Goal: Information Seeking & Learning: Check status

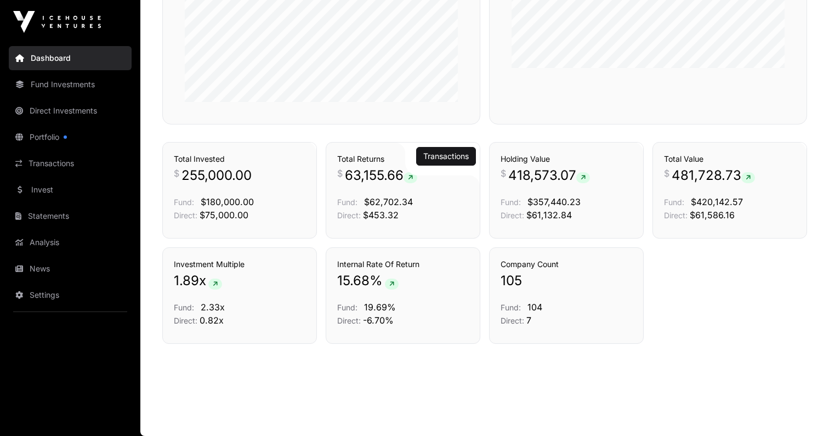
scroll to position [724, 0]
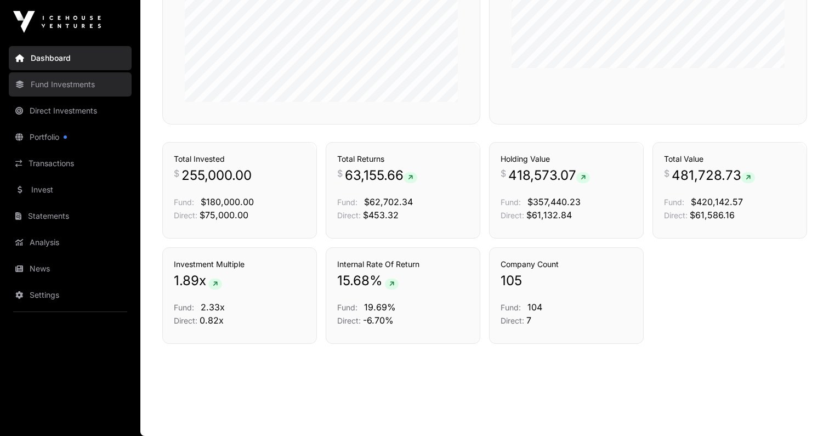
click at [73, 94] on link "Fund Investments" at bounding box center [70, 84] width 123 height 24
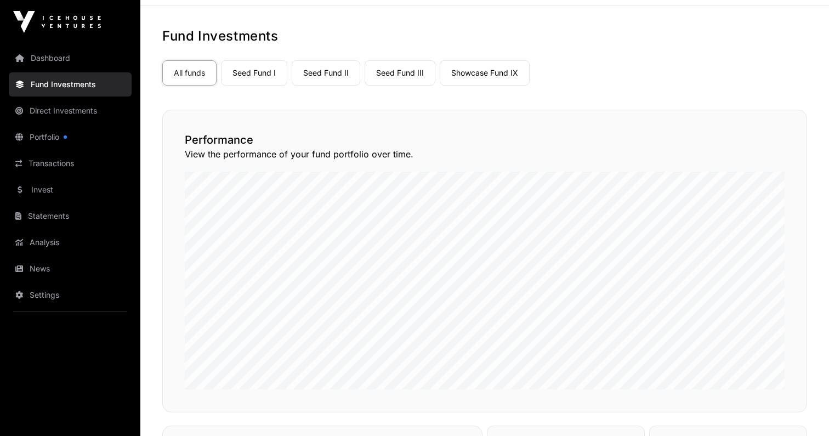
scroll to position [41, 0]
click at [382, 75] on link "Seed Fund III" at bounding box center [400, 71] width 71 height 25
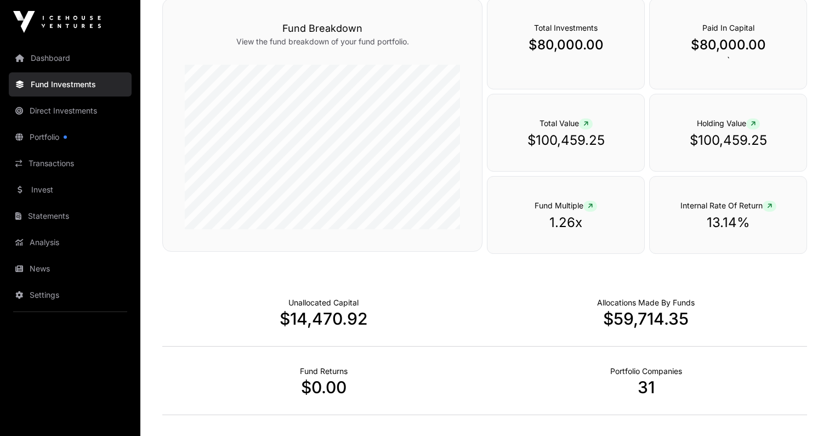
scroll to position [140, 0]
click at [586, 126] on icon at bounding box center [585, 125] width 5 height 7
click at [588, 123] on icon at bounding box center [585, 125] width 5 height 7
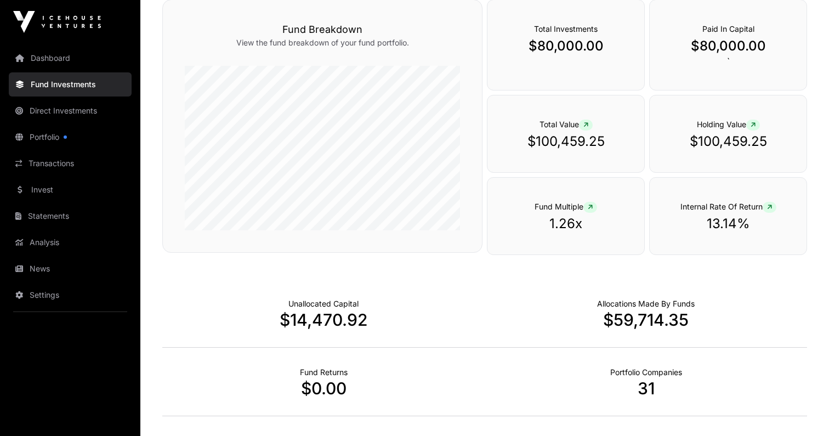
click at [588, 123] on icon at bounding box center [585, 125] width 5 height 7
click at [758, 127] on span at bounding box center [753, 125] width 14 height 11
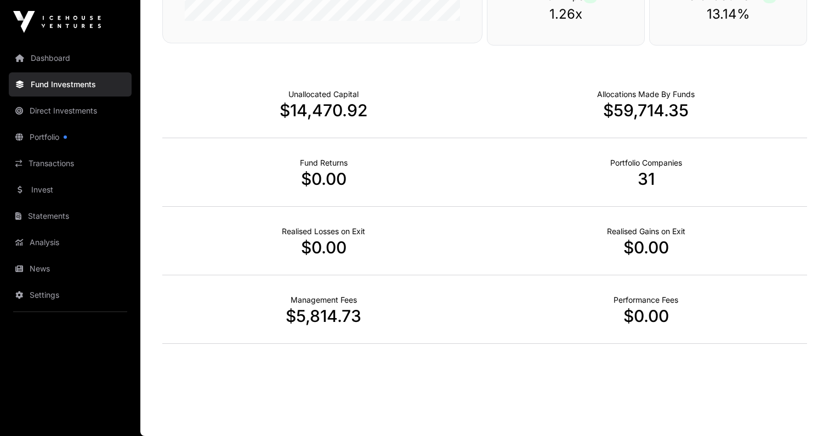
scroll to position [350, 0]
drag, startPoint x: 289, startPoint y: 110, endPoint x: 359, endPoint y: 110, distance: 69.6
click at [359, 110] on p "$14,470.92" at bounding box center [323, 110] width 322 height 20
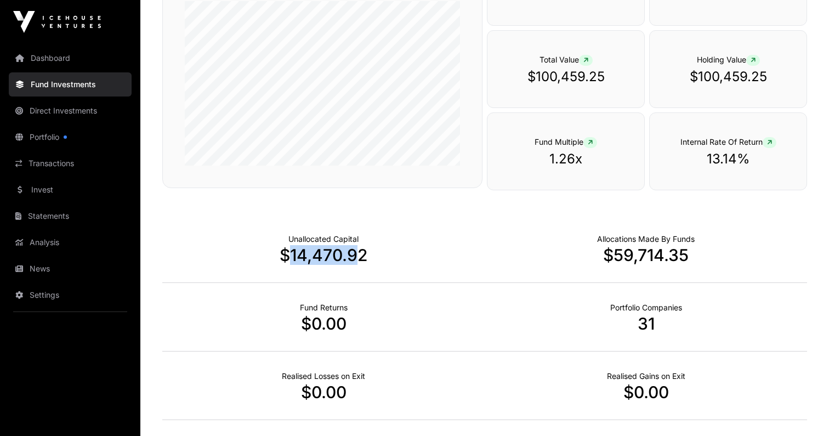
scroll to position [214, 0]
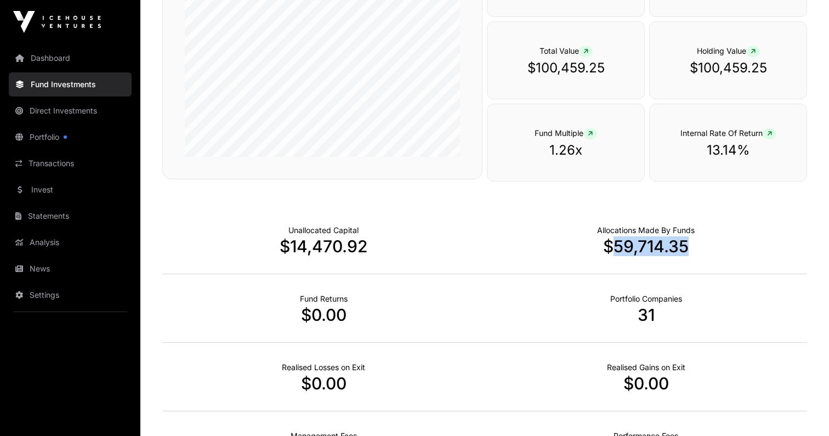
drag, startPoint x: 617, startPoint y: 245, endPoint x: 701, endPoint y: 254, distance: 84.4
click at [701, 254] on p "$59,714.35" at bounding box center [646, 246] width 322 height 20
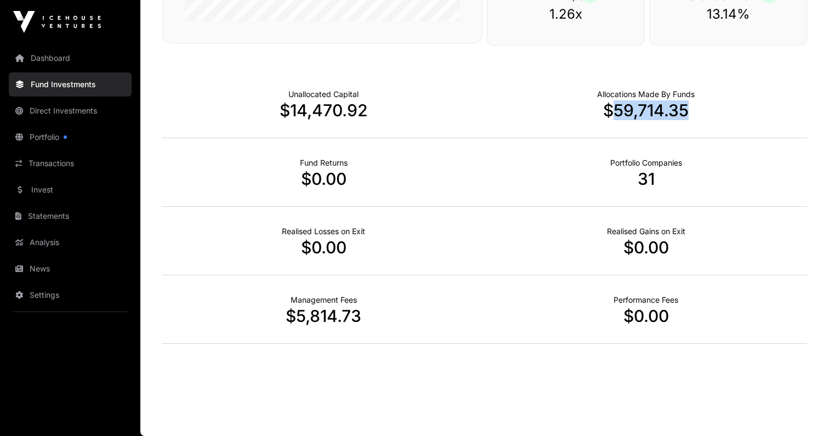
scroll to position [350, 0]
drag, startPoint x: 637, startPoint y: 179, endPoint x: 661, endPoint y: 181, distance: 23.6
click at [661, 181] on p "31" at bounding box center [646, 179] width 322 height 20
drag, startPoint x: 300, startPoint y: 180, endPoint x: 337, endPoint y: 183, distance: 36.8
click at [337, 183] on p "$0.00" at bounding box center [323, 179] width 322 height 20
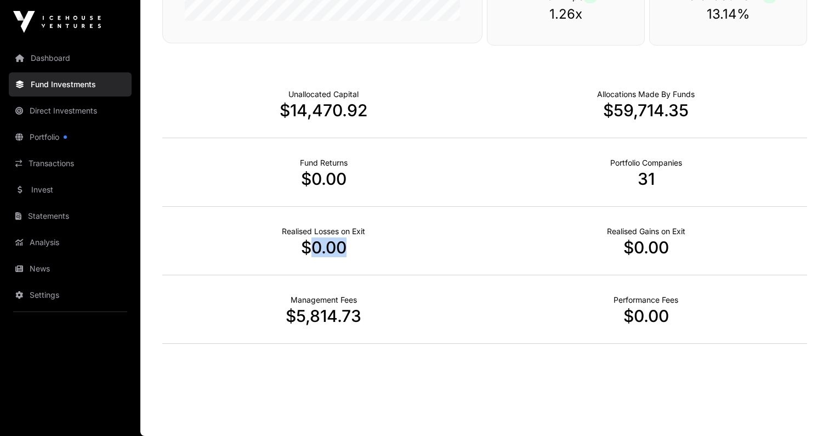
drag, startPoint x: 309, startPoint y: 245, endPoint x: 356, endPoint y: 242, distance: 46.7
click at [356, 242] on p "$0.00" at bounding box center [323, 247] width 322 height 20
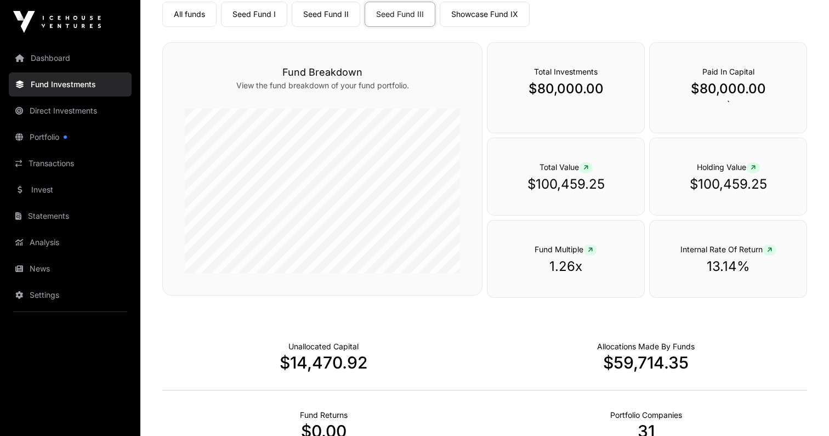
scroll to position [96, 0]
click at [490, 14] on link "Showcase Fund IX" at bounding box center [485, 15] width 90 height 25
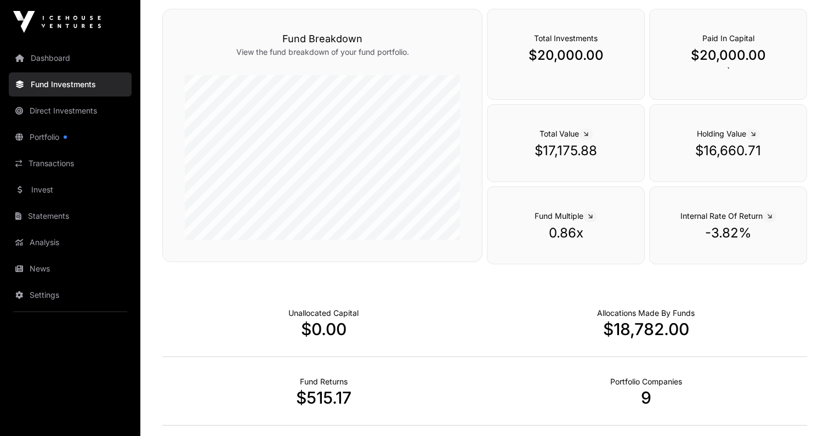
scroll to position [136, 0]
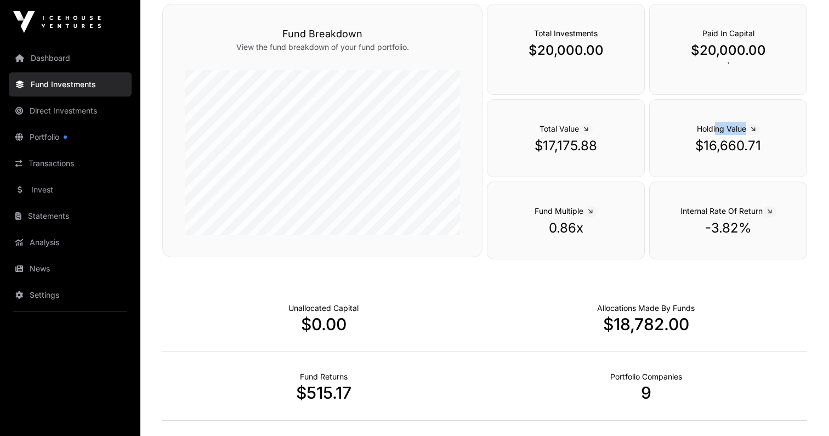
drag, startPoint x: 713, startPoint y: 131, endPoint x: 746, endPoint y: 132, distance: 32.4
click at [746, 132] on span "Holding Value" at bounding box center [728, 128] width 63 height 9
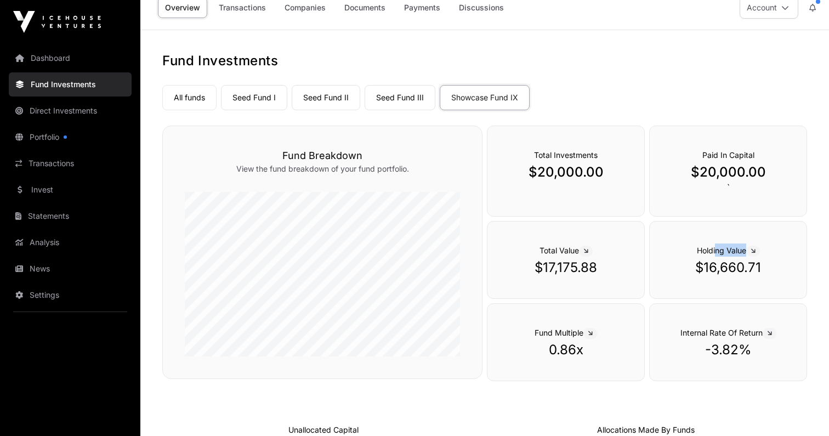
scroll to position [0, 0]
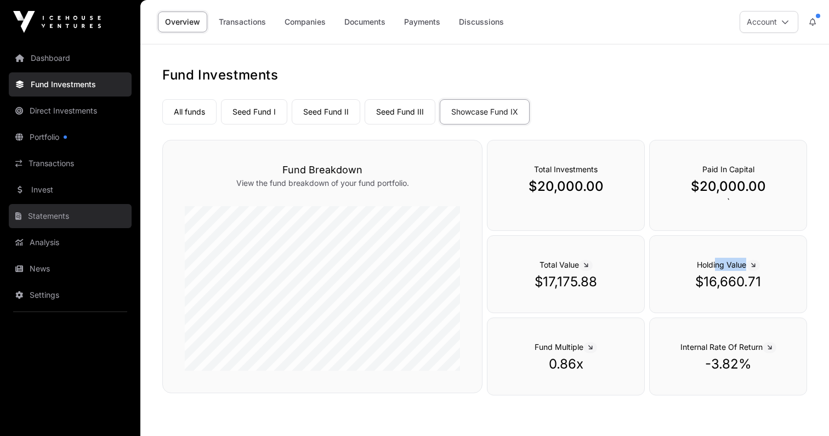
click at [41, 212] on link "Statements" at bounding box center [70, 216] width 123 height 24
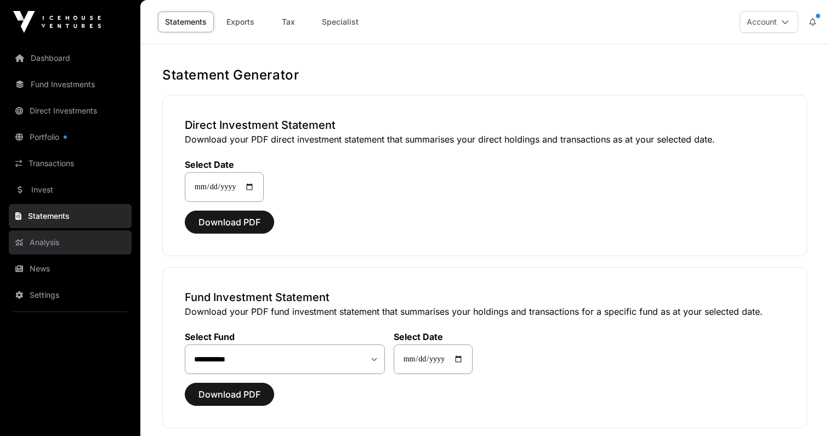
click at [46, 239] on link "Analysis" at bounding box center [70, 242] width 123 height 24
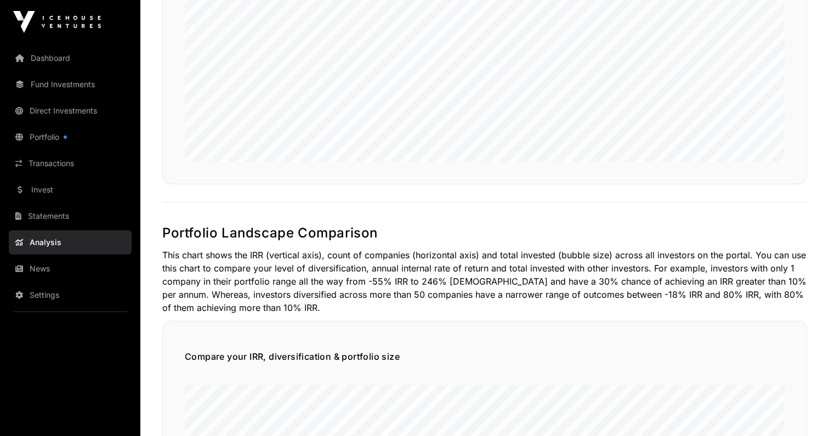
scroll to position [209, 0]
